Goal: Find specific page/section: Find specific page/section

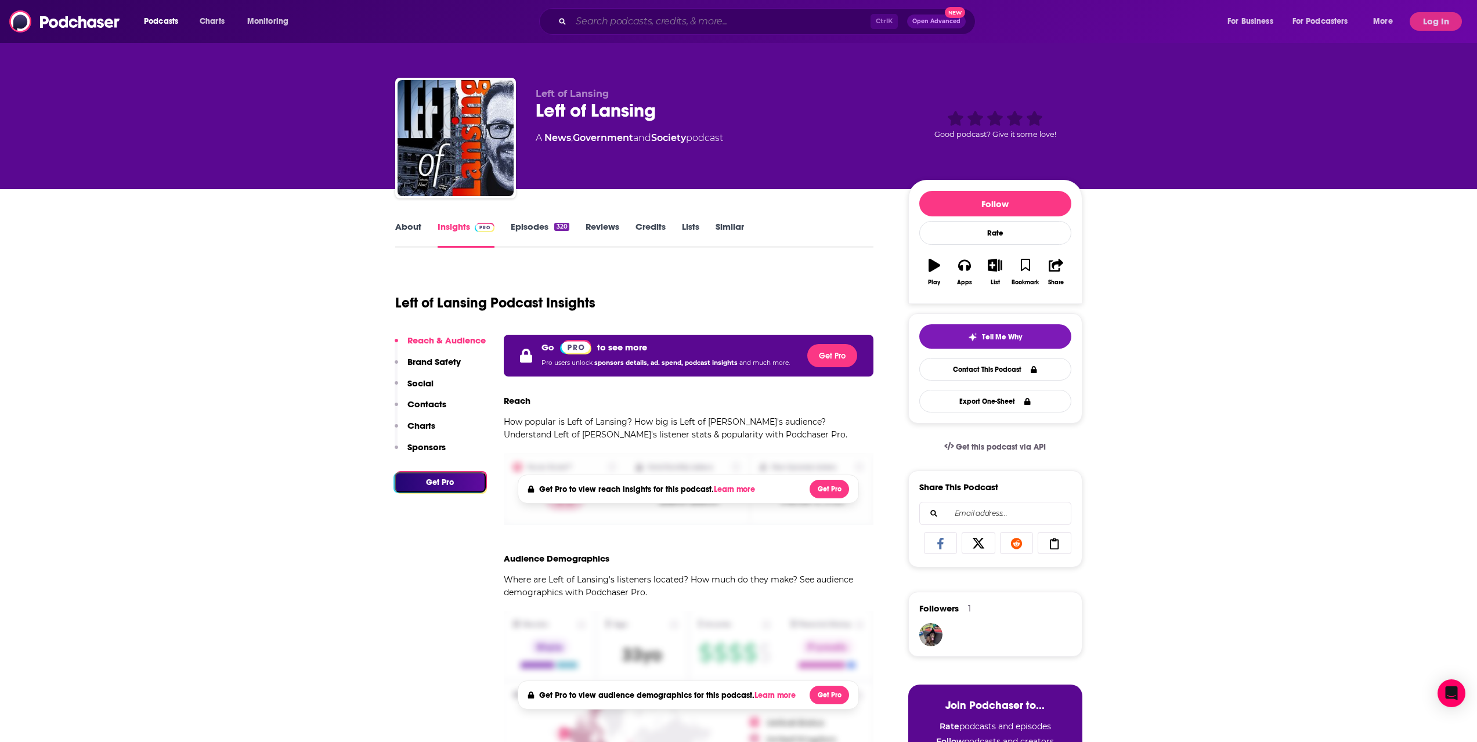
click at [659, 27] on input "Search podcasts, credits, & more..." at bounding box center [720, 21] width 299 height 19
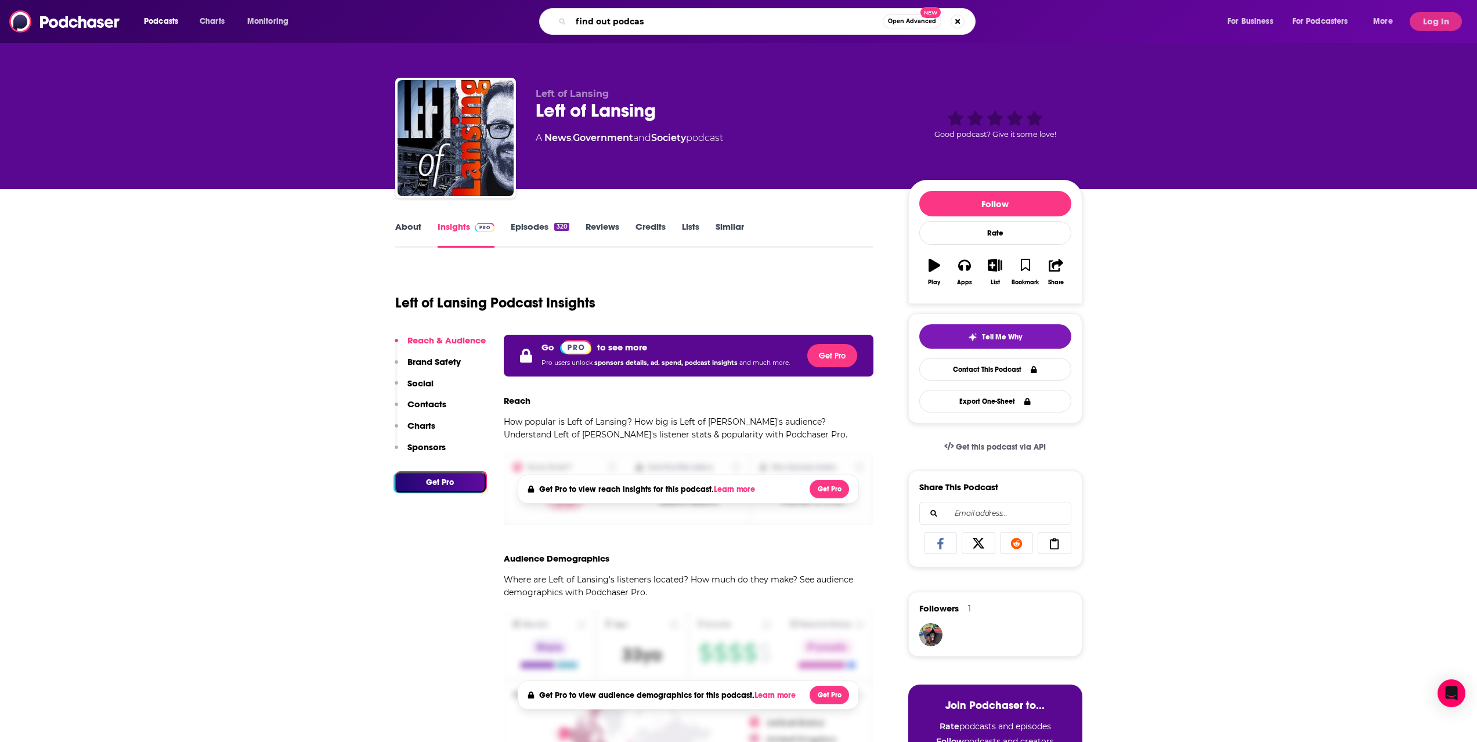
type input "find out podcast"
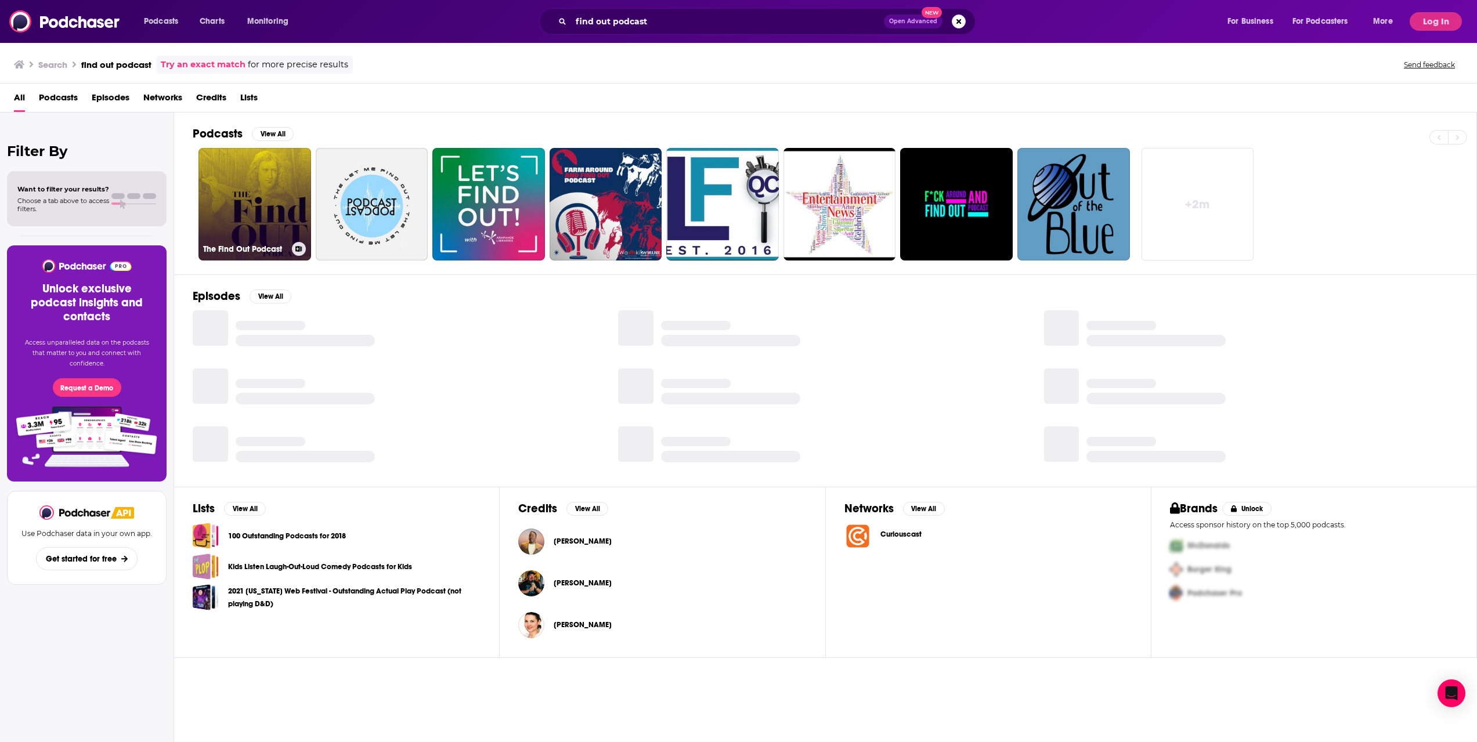
click at [271, 223] on link "The Find Out Podcast" at bounding box center [254, 204] width 113 height 113
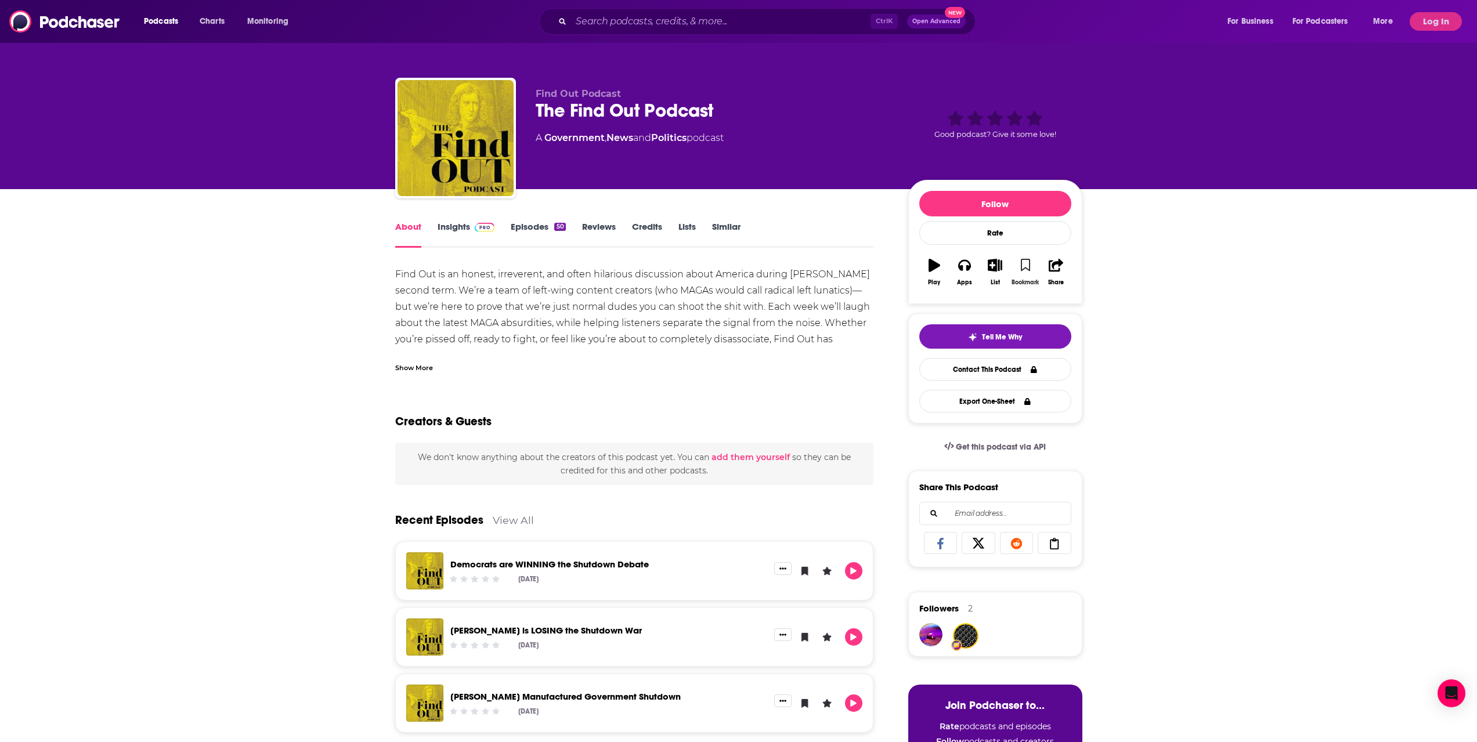
click at [1029, 263] on icon "button" at bounding box center [1026, 265] width 10 height 13
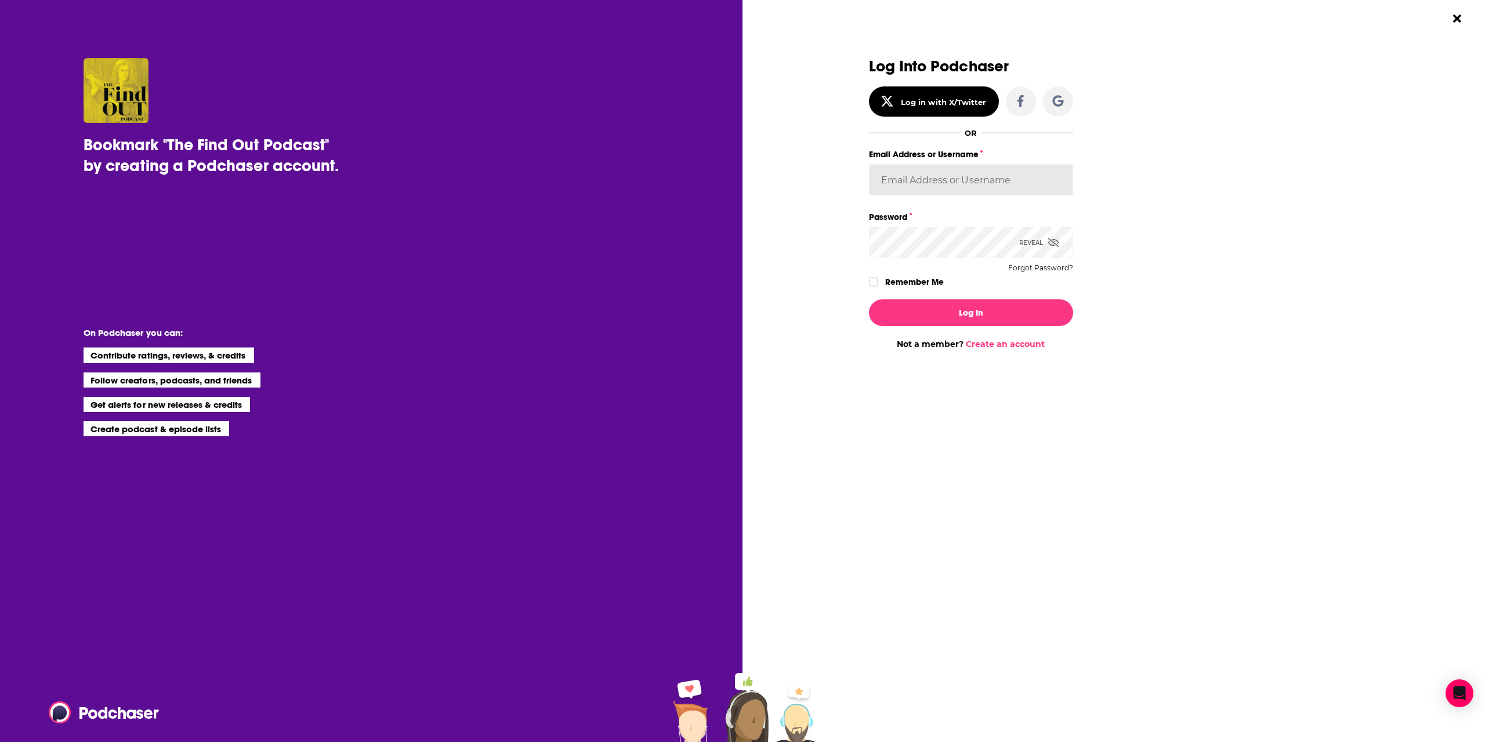
type input "[PERSON_NAME][EMAIL_ADDRESS][DOMAIN_NAME]"
click at [970, 323] on button "Log In" at bounding box center [971, 312] width 204 height 27
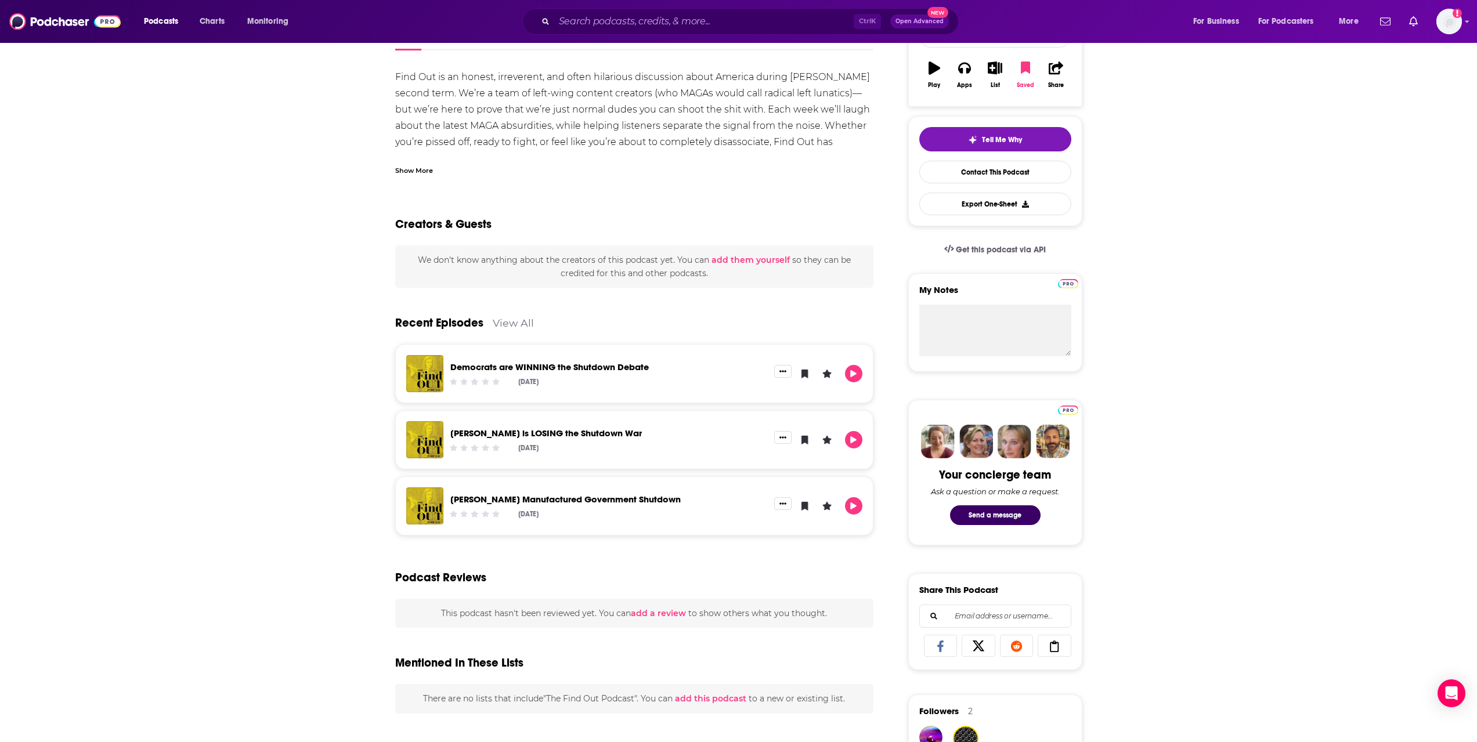
scroll to position [232, 0]
